Goal: Information Seeking & Learning: Learn about a topic

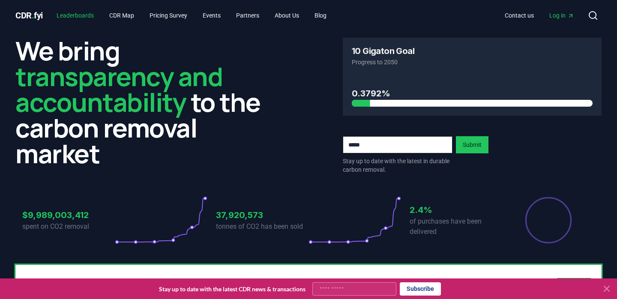
click at [85, 12] on link "Leaderboards" at bounding box center [75, 15] width 51 height 15
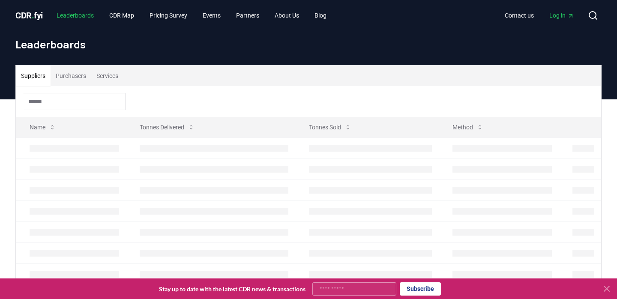
click at [85, 12] on link "Leaderboards" at bounding box center [75, 15] width 51 height 15
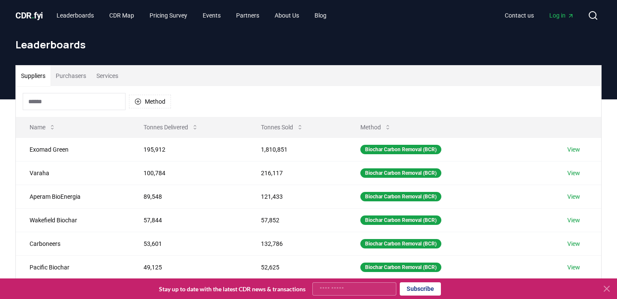
click at [76, 76] on button "Purchasers" at bounding box center [71, 76] width 41 height 21
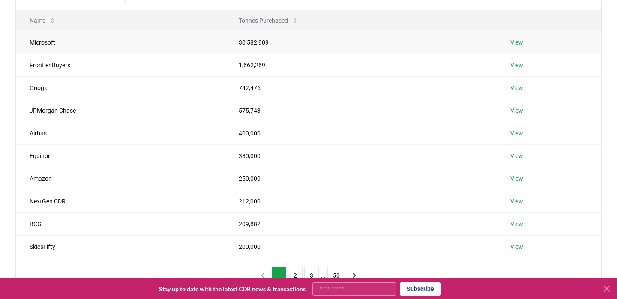
scroll to position [110, 0]
